Goal: Task Accomplishment & Management: Complete application form

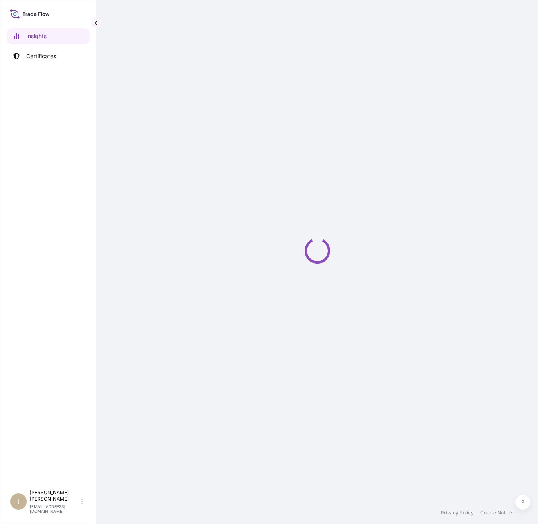
select select "2025"
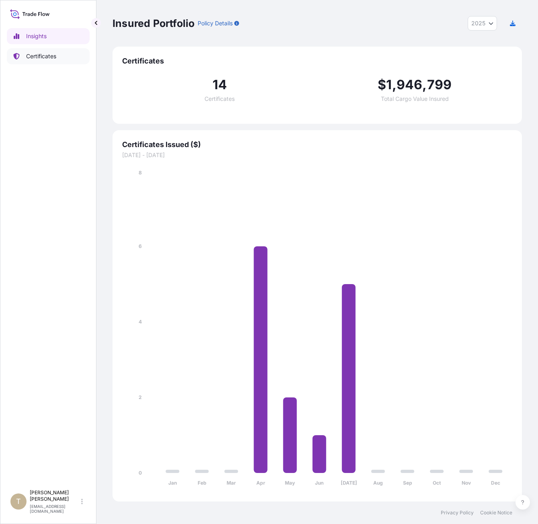
click at [48, 63] on link "Certificates" at bounding box center [48, 56] width 83 height 16
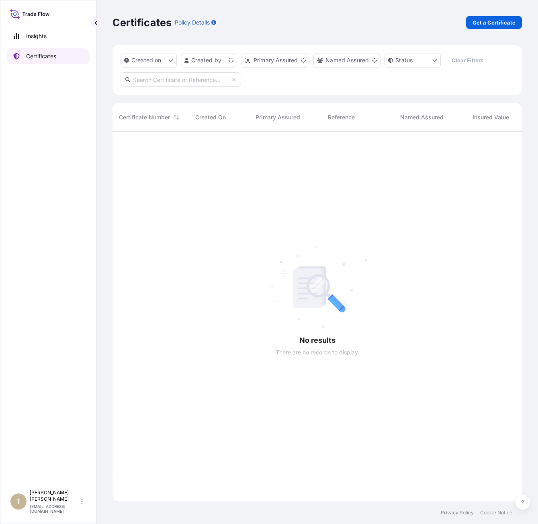
scroll to position [368, 403]
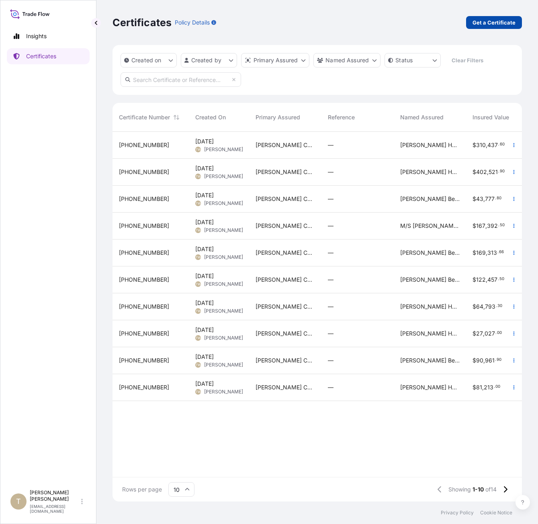
click at [475, 20] on p "Get a Certificate" at bounding box center [493, 22] width 43 height 8
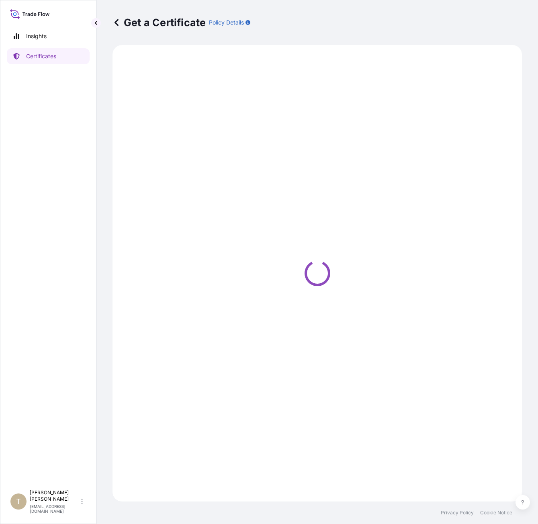
select select "Barge"
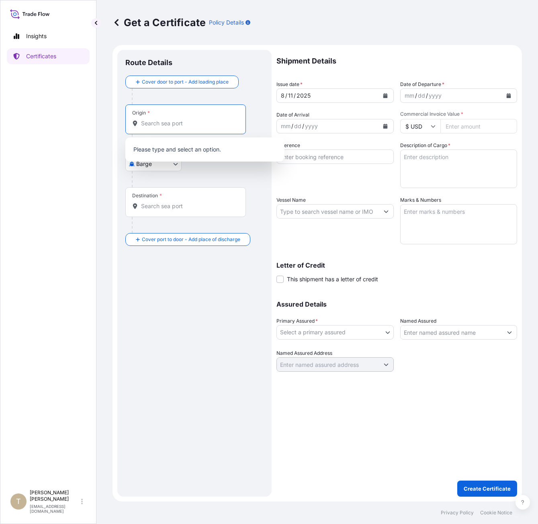
click at [165, 126] on input "Origin *" at bounding box center [188, 123] width 95 height 8
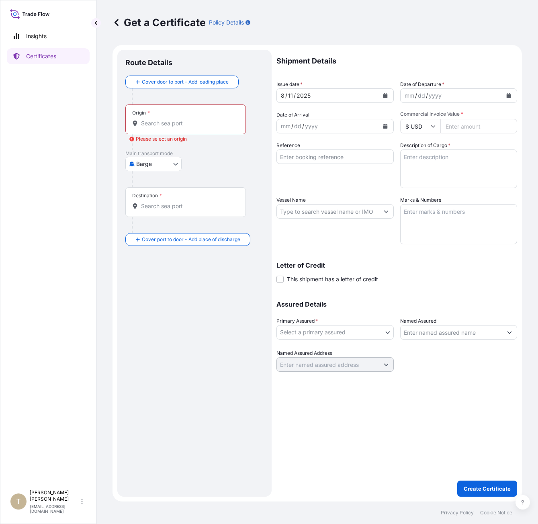
drag, startPoint x: 165, startPoint y: 115, endPoint x: 167, endPoint y: 124, distance: 9.2
click at [167, 124] on div "Origin *" at bounding box center [185, 119] width 120 height 30
click at [168, 123] on input "Origin * Please select an origin" at bounding box center [188, 123] width 95 height 8
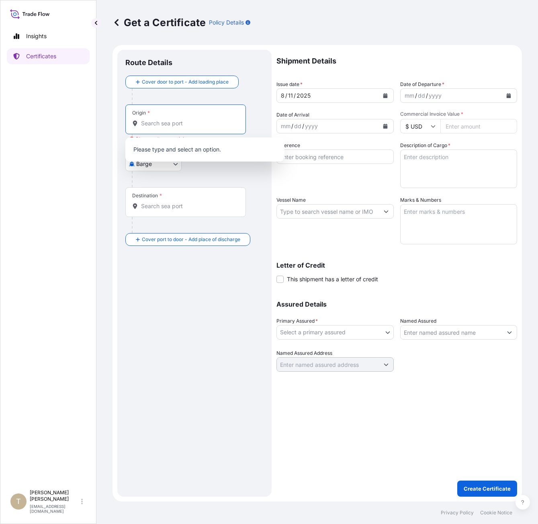
click at [147, 128] on div "Origin *" at bounding box center [185, 119] width 120 height 30
click at [147, 127] on input "Origin * Please select an origin" at bounding box center [188, 123] width 95 height 8
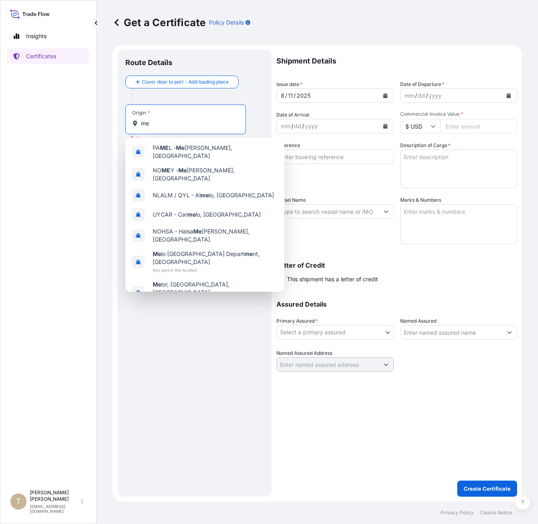
type input "m"
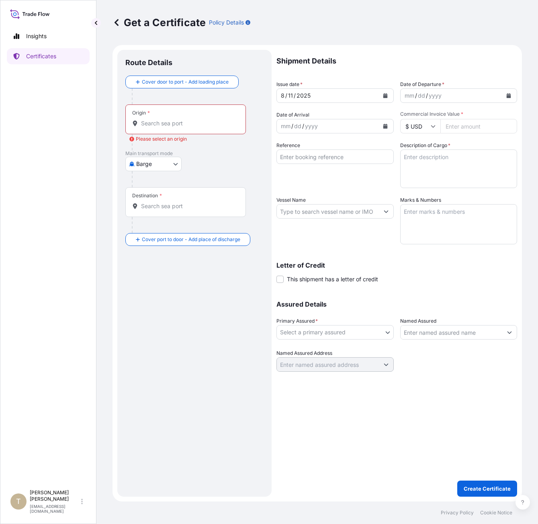
drag, startPoint x: 118, startPoint y: 121, endPoint x: 127, endPoint y: 134, distance: 15.9
click at [118, 123] on div "Route Details Cover door to port - Add loading place Place of loading Road / In…" at bounding box center [194, 273] width 154 height 446
click at [143, 158] on body "0 options available. 7 options available. 0 options available. Insights Certifi…" at bounding box center [269, 262] width 538 height 524
click at [148, 229] on span "Sea" at bounding box center [146, 228] width 10 height 8
select select "Sea"
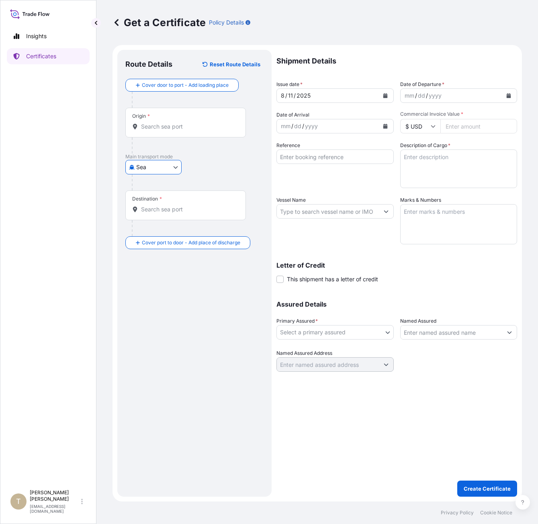
click at [168, 131] on div "Origin *" at bounding box center [185, 123] width 120 height 30
click at [168, 130] on input "Origin *" at bounding box center [188, 126] width 95 height 8
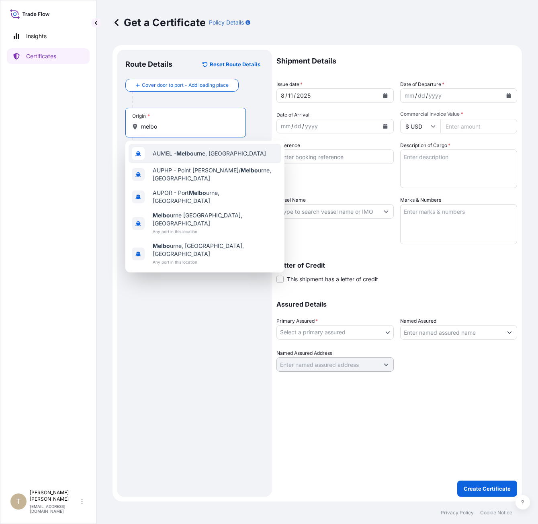
click at [175, 152] on span "AUMEL - Melbo urne, [GEOGRAPHIC_DATA]" at bounding box center [209, 153] width 113 height 8
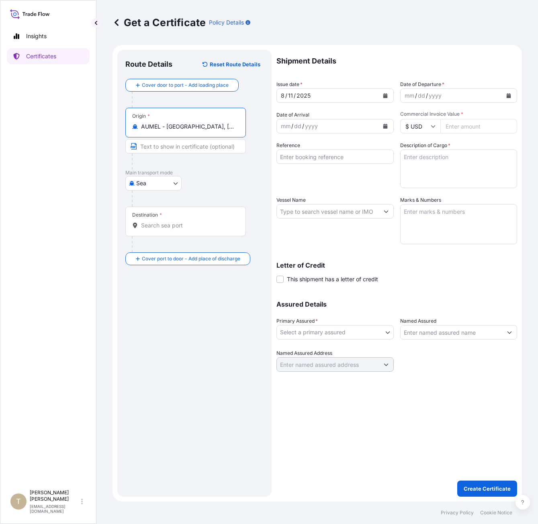
type input "AUMEL - [GEOGRAPHIC_DATA], [GEOGRAPHIC_DATA]"
click at [165, 242] on div at bounding box center [189, 244] width 114 height 16
click at [299, 213] on input "Vessel Name" at bounding box center [328, 211] width 102 height 14
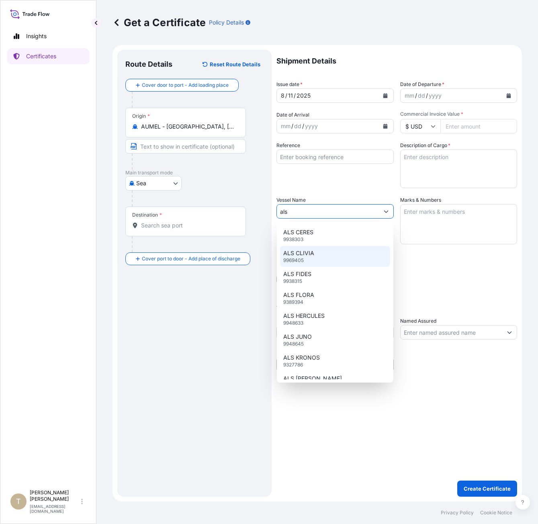
click at [315, 257] on div "ALS CLIVIA 9969405" at bounding box center [335, 256] width 110 height 21
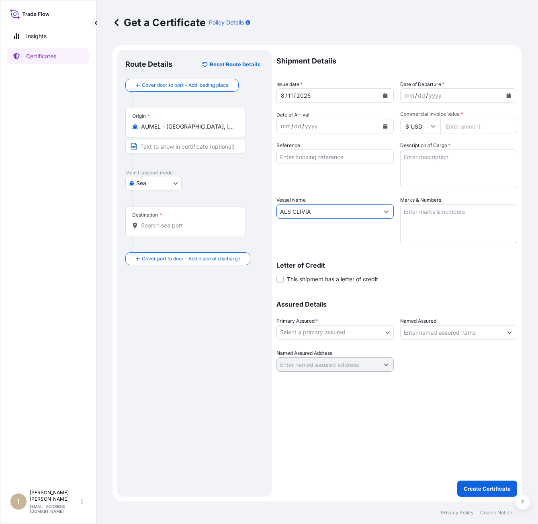
type input "ALS CLIVIA"
click at [165, 227] on input "Destination *" at bounding box center [188, 225] width 95 height 8
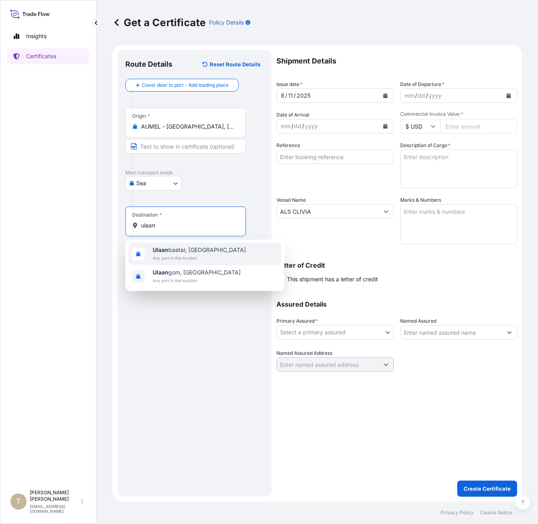
click at [188, 257] on span "Any port in this location" at bounding box center [199, 258] width 93 height 8
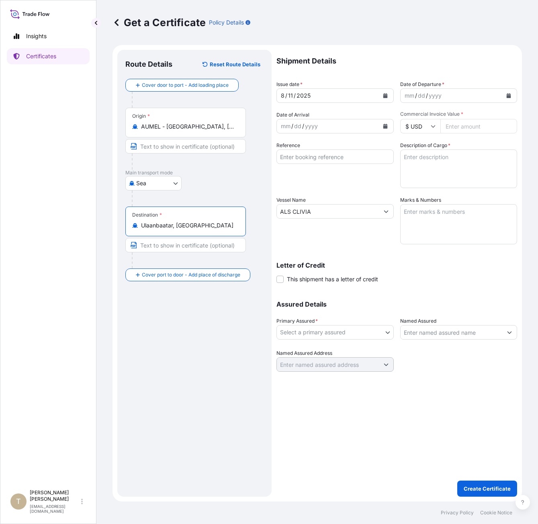
type input "Ulaanbaatar, [GEOGRAPHIC_DATA]"
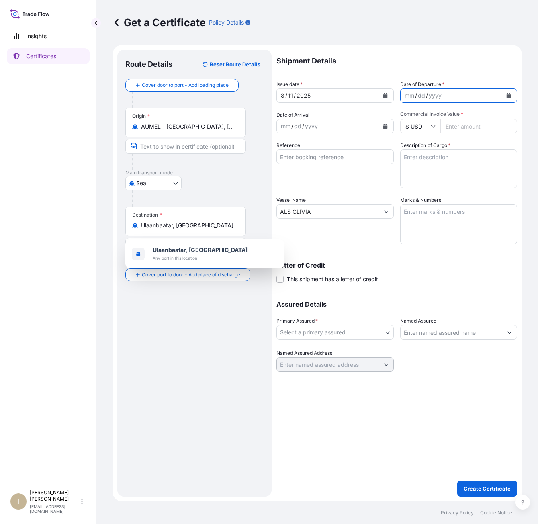
click at [509, 94] on icon "Calendar" at bounding box center [508, 95] width 5 height 5
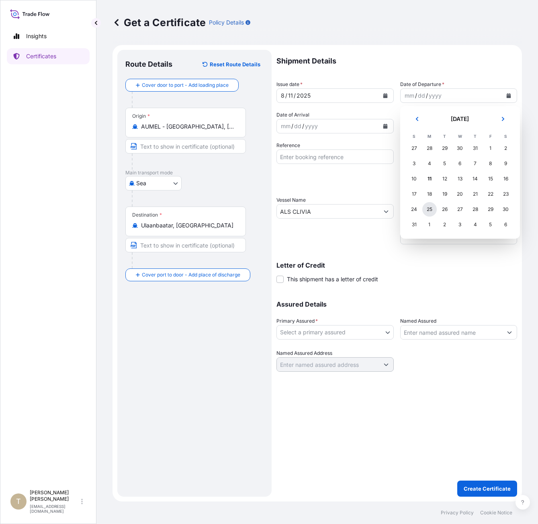
click at [432, 211] on div "25" at bounding box center [429, 209] width 14 height 14
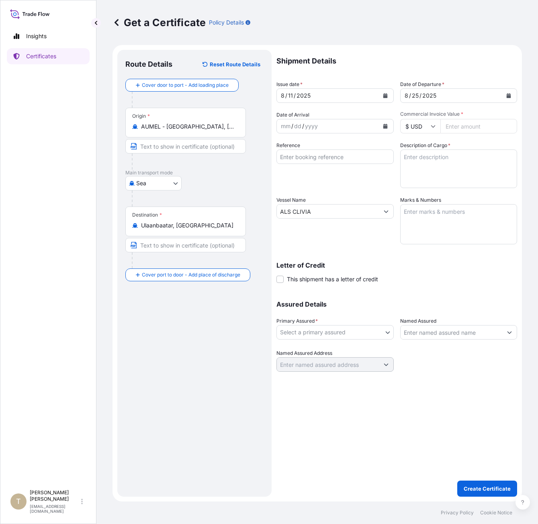
click at [450, 124] on input "Commercial Invoice Value *" at bounding box center [478, 126] width 77 height 14
click at [434, 175] on textarea "Description of Cargo *" at bounding box center [458, 168] width 117 height 39
paste textarea "[PERSON_NAME] Cola 6-4pack Bottles"
type textarea "[PERSON_NAME] Cola 6-4pack Bottles"
click at [479, 124] on input "Commercial Invoice Value *" at bounding box center [478, 126] width 77 height 14
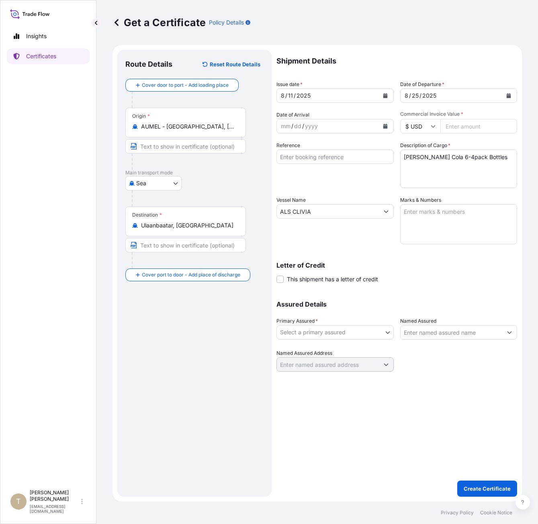
paste input "24.57000"
click at [456, 127] on input "24.57000" at bounding box center [478, 126] width 77 height 14
type input "24570"
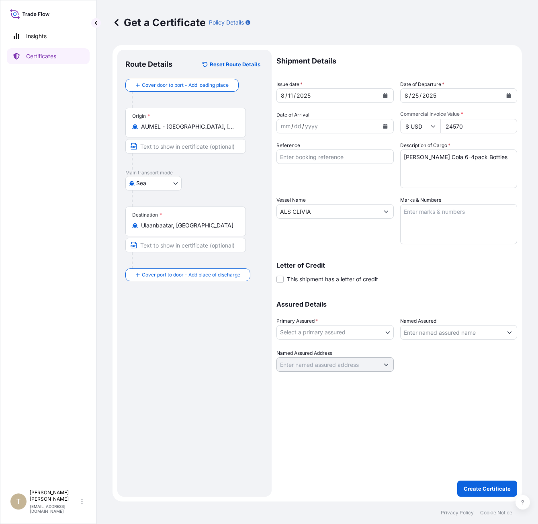
drag, startPoint x: 430, startPoint y: 267, endPoint x: 435, endPoint y: 265, distance: 5.6
click at [432, 265] on p "Letter of Credit" at bounding box center [396, 265] width 240 height 6
click at [459, 243] on textarea "Marks & Numbers" at bounding box center [458, 224] width 117 height 40
click at [447, 222] on textarea "Marks & Numbers" at bounding box center [458, 224] width 117 height 40
type textarea "O/NO 15166421"
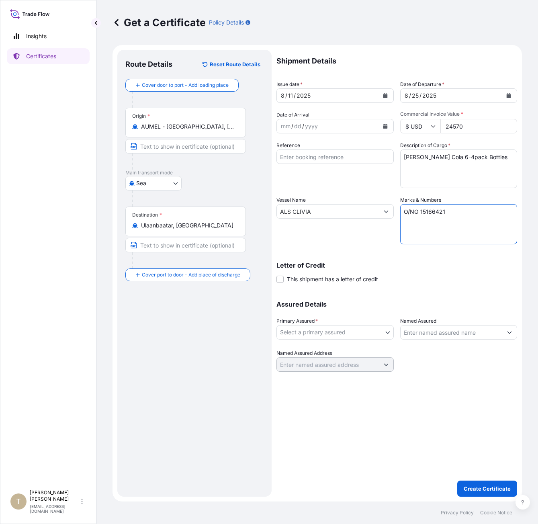
click at [327, 332] on body "Insights Certificates T [PERSON_NAME] [EMAIL_ADDRESS][DOMAIN_NAME] Get a Certif…" at bounding box center [269, 262] width 538 height 524
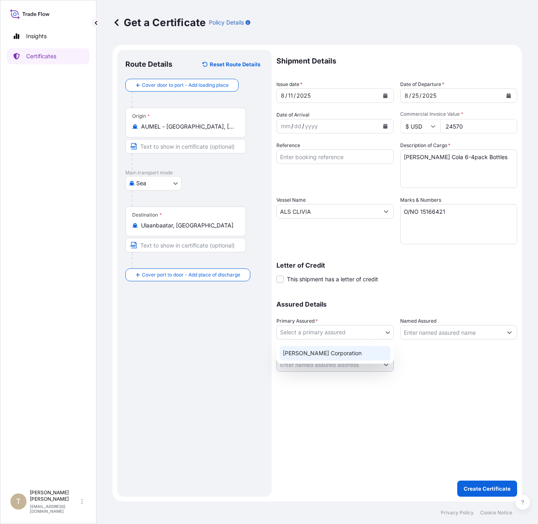
click at [320, 354] on div "[PERSON_NAME] Corporation" at bounding box center [334, 353] width 111 height 14
select select "31473"
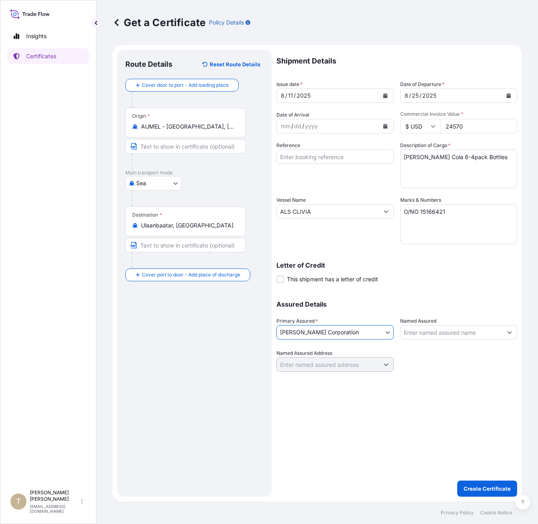
click at [454, 331] on input "Named Assured" at bounding box center [451, 332] width 102 height 14
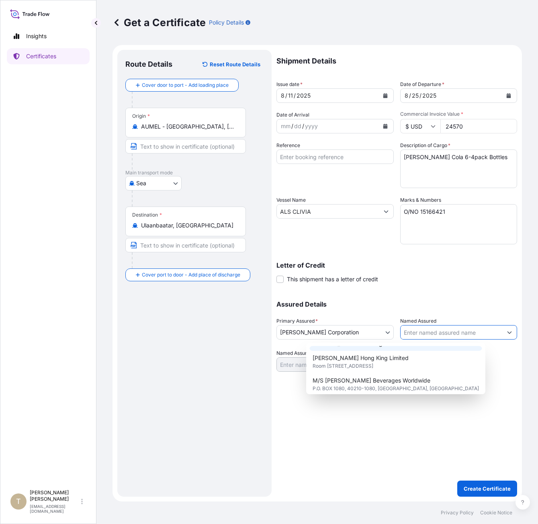
scroll to position [14, 0]
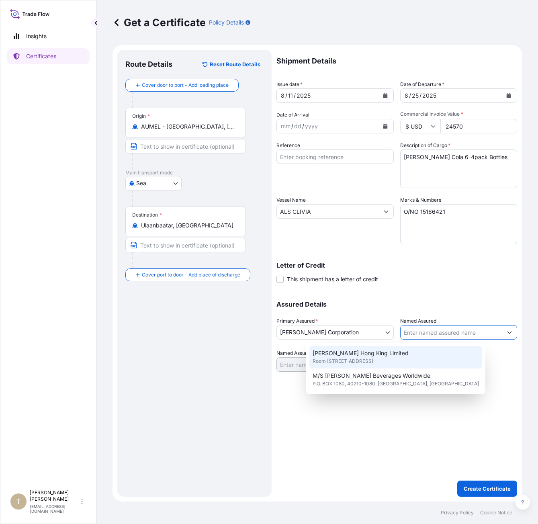
click at [373, 358] on span "Room [STREET_ADDRESS]" at bounding box center [342, 361] width 61 height 8
type input "[PERSON_NAME] Hong King Limited"
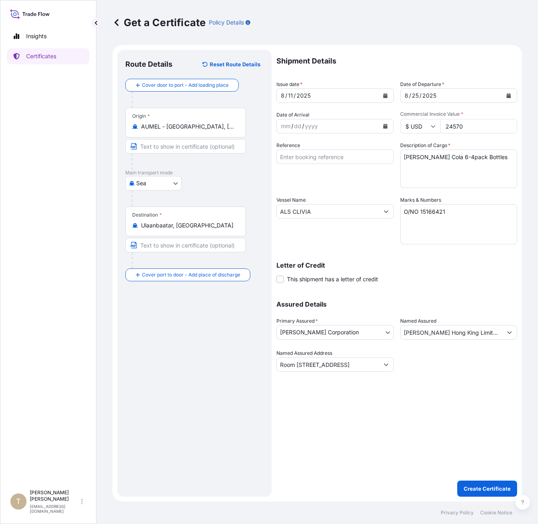
click at [507, 96] on icon "Calendar" at bounding box center [508, 95] width 4 height 5
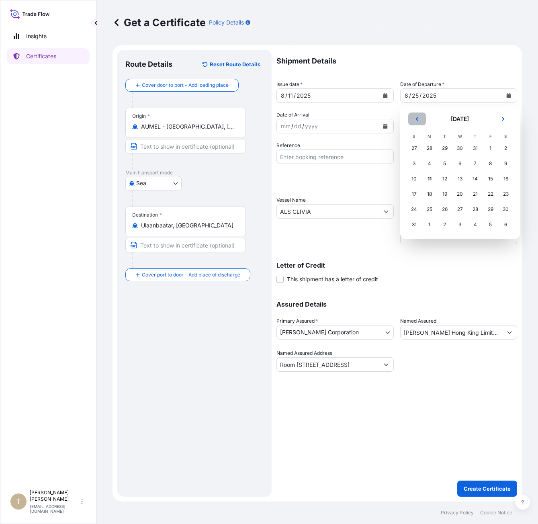
click at [417, 119] on icon "Previous" at bounding box center [416, 118] width 5 height 5
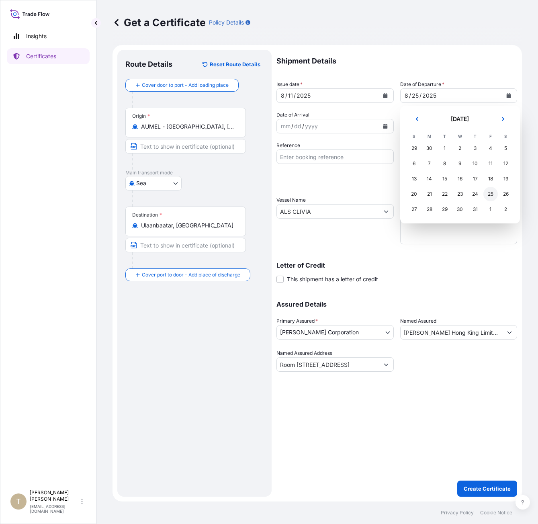
click at [489, 196] on div "25" at bounding box center [490, 194] width 14 height 14
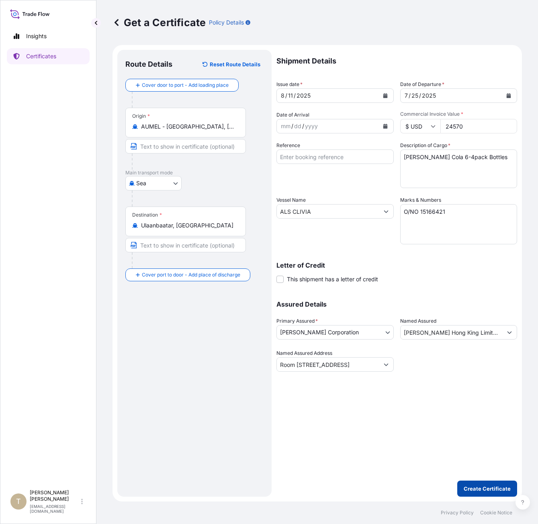
click at [475, 485] on p "Create Certificate" at bounding box center [486, 488] width 47 height 8
type input "Room [STREET_ADDRESS]"
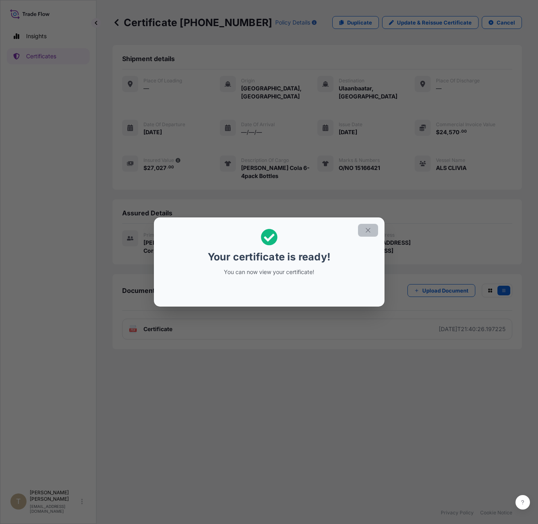
click at [366, 228] on icon "button" at bounding box center [367, 230] width 4 height 4
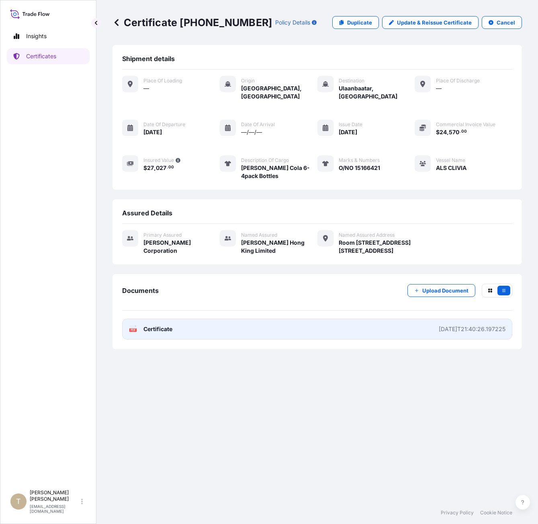
click at [251, 322] on link "PDF Certificate [DATE]T21:40:26.197225" at bounding box center [317, 328] width 390 height 21
